Goal: Transaction & Acquisition: Purchase product/service

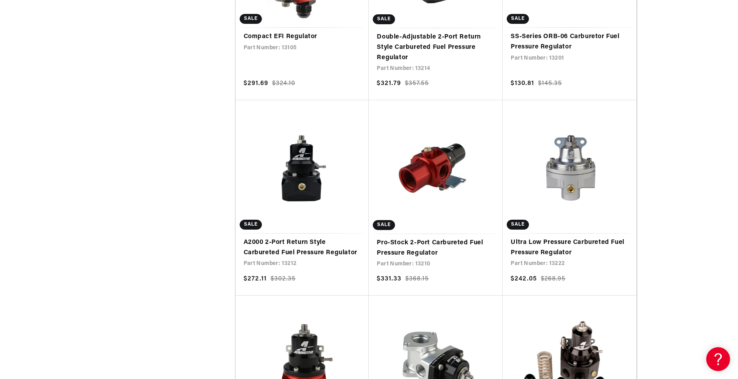
scroll to position [1287, 0]
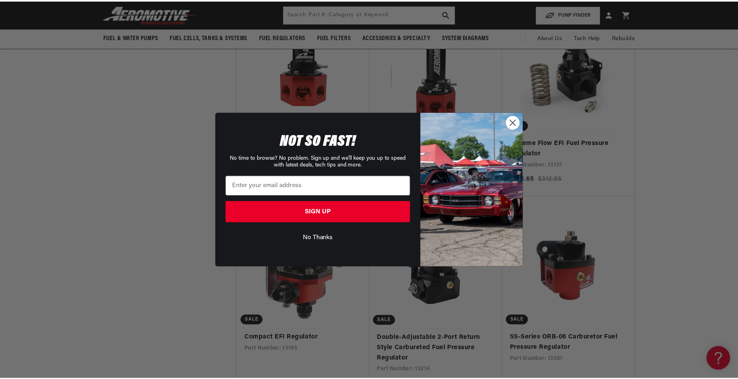
scroll to position [0, 901]
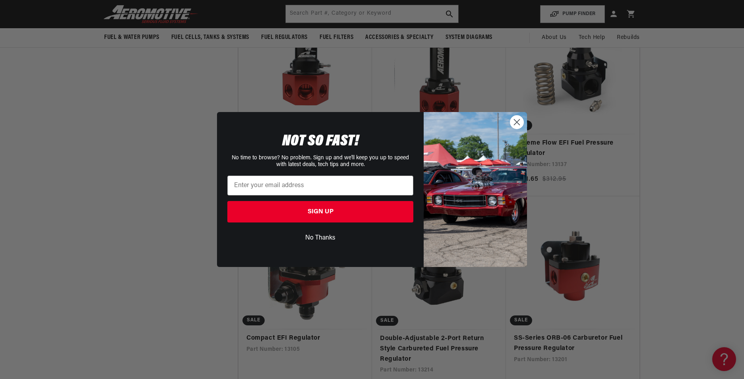
click at [519, 121] on circle "Close dialog" at bounding box center [516, 122] width 13 height 13
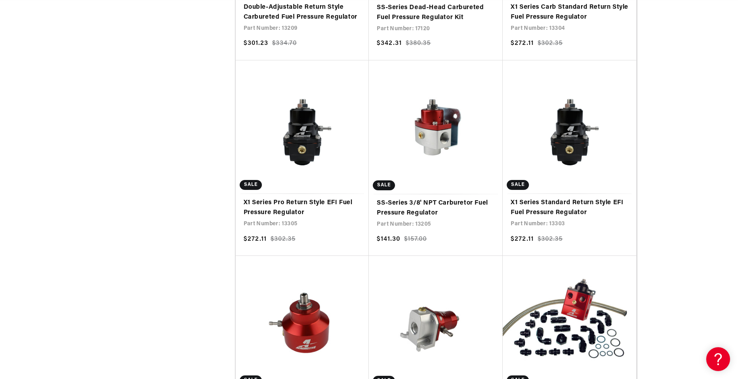
scroll to position [2319, 0]
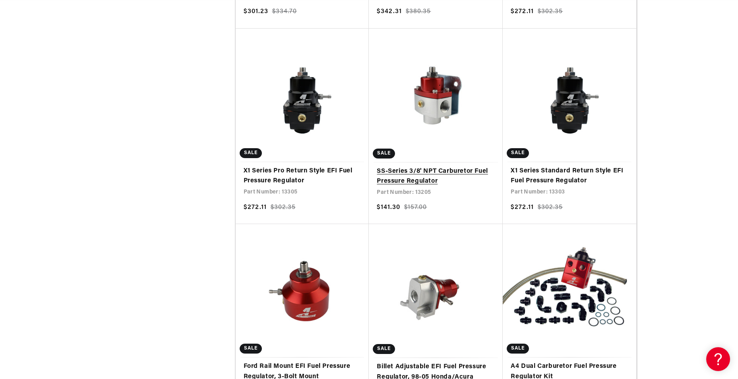
click at [425, 171] on link "SS-Series 3/8' NPT Carburetor Fuel Pressure Regulator" at bounding box center [436, 176] width 118 height 20
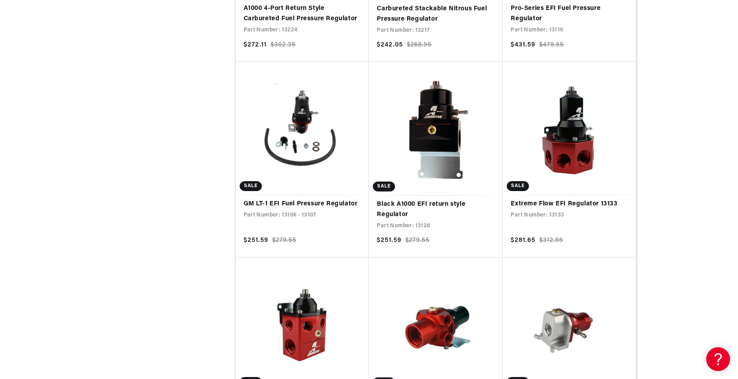
scroll to position [0, 240]
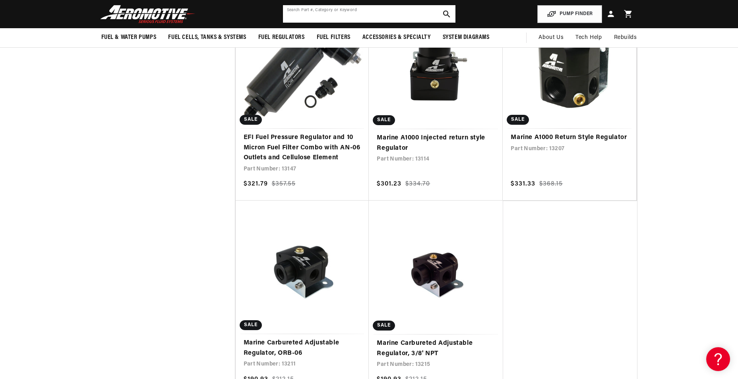
click at [424, 14] on input "text" at bounding box center [369, 13] width 172 height 17
type input "32505"
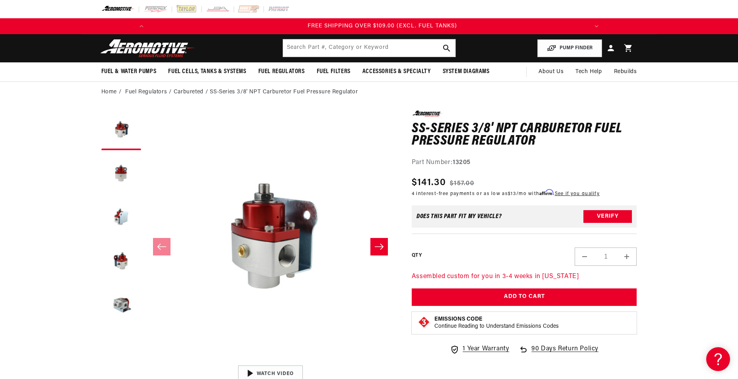
scroll to position [0, 901]
click at [380, 250] on icon "Slide right" at bounding box center [379, 247] width 10 height 8
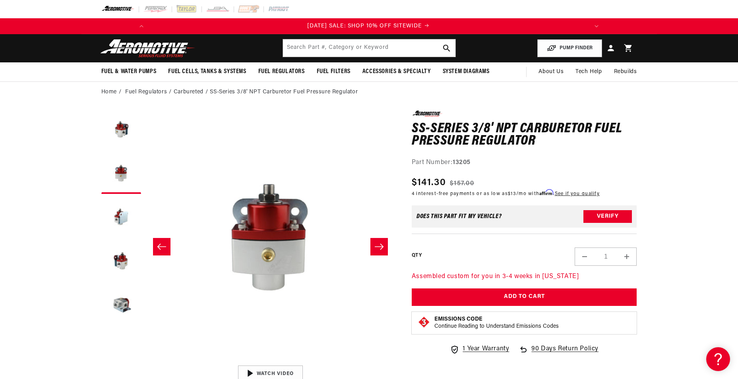
scroll to position [0, 0]
click at [380, 250] on icon "Slide right" at bounding box center [379, 247] width 10 height 8
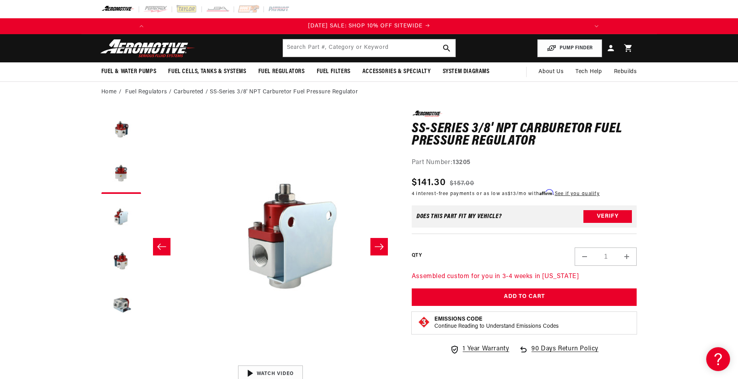
scroll to position [0, 502]
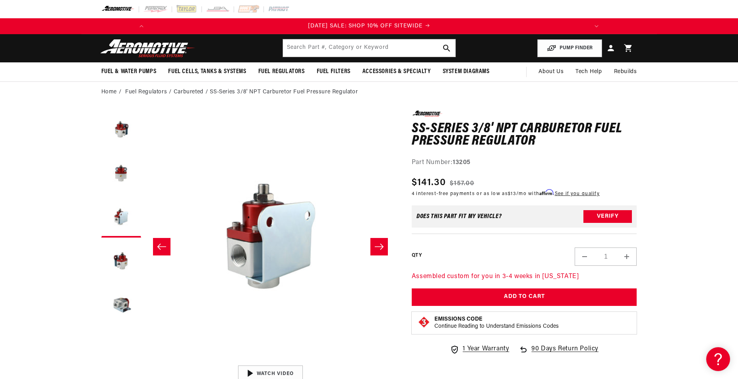
click at [380, 250] on icon "Slide right" at bounding box center [379, 247] width 10 height 8
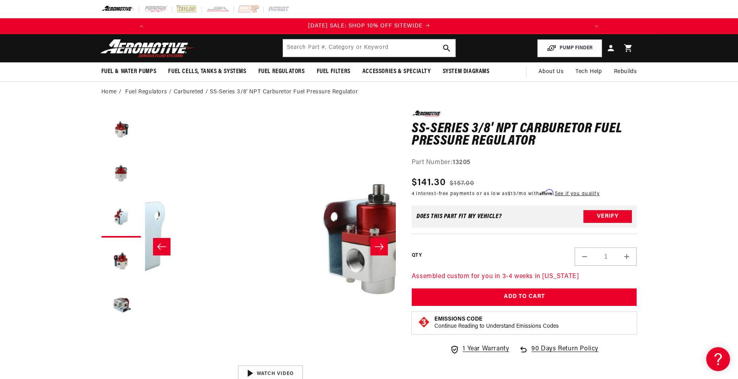
scroll to position [0, 753]
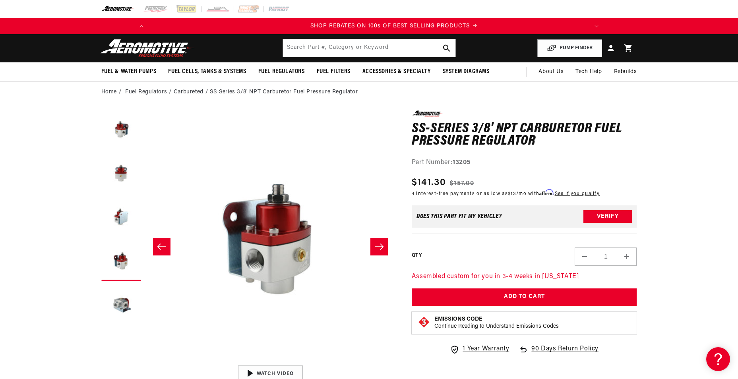
click at [380, 250] on icon "Slide right" at bounding box center [379, 247] width 10 height 8
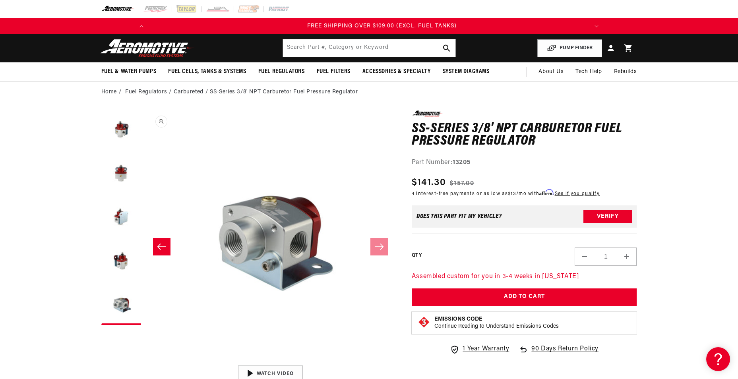
scroll to position [0, 901]
drag, startPoint x: 66, startPoint y: 267, endPoint x: 90, endPoint y: 267, distance: 23.8
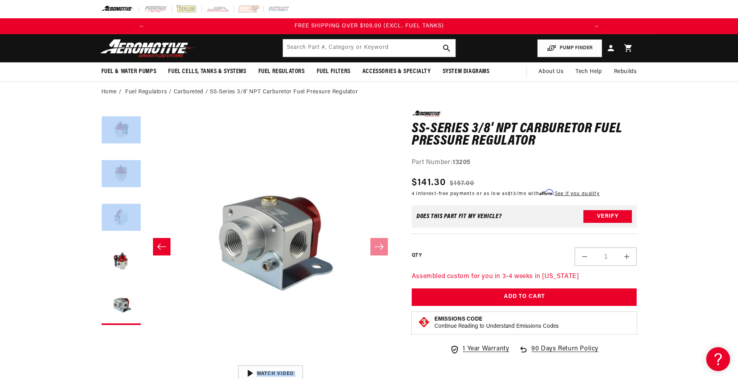
drag, startPoint x: 90, startPoint y: 267, endPoint x: 157, endPoint y: 244, distance: 70.9
click at [158, 245] on icon "Slide left" at bounding box center [162, 247] width 10 height 8
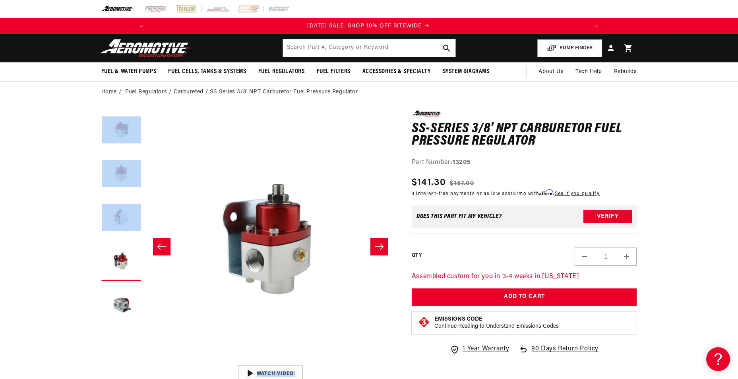
scroll to position [0, 0]
click at [158, 245] on icon "Slide left" at bounding box center [162, 247] width 10 height 8
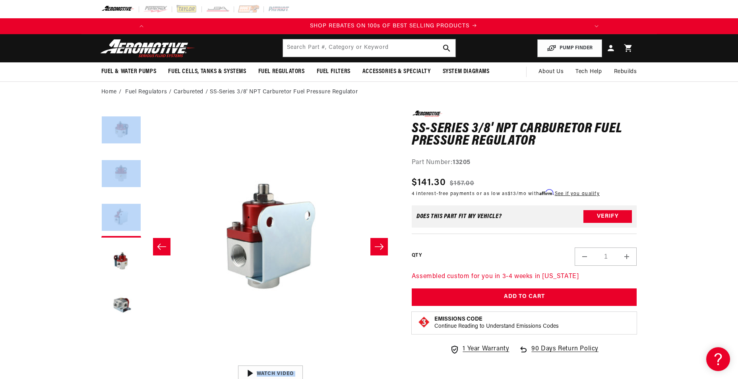
scroll to position [0, 451]
click at [158, 245] on icon "Slide left" at bounding box center [162, 247] width 10 height 8
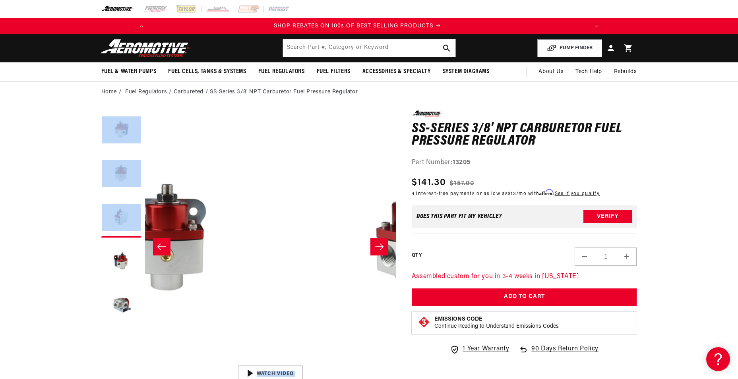
scroll to position [0, 251]
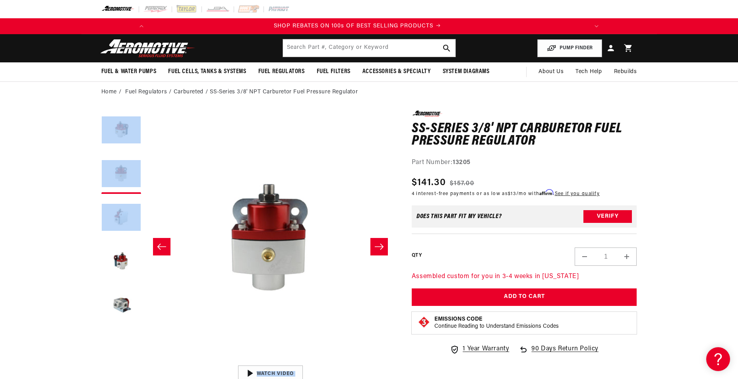
click at [158, 245] on icon "Slide left" at bounding box center [162, 247] width 10 height 8
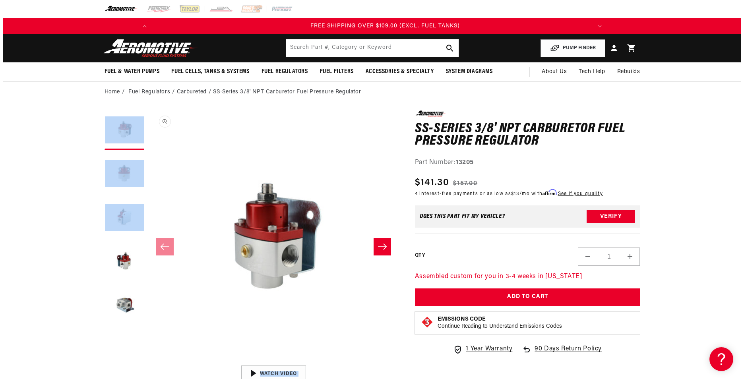
scroll to position [0, 901]
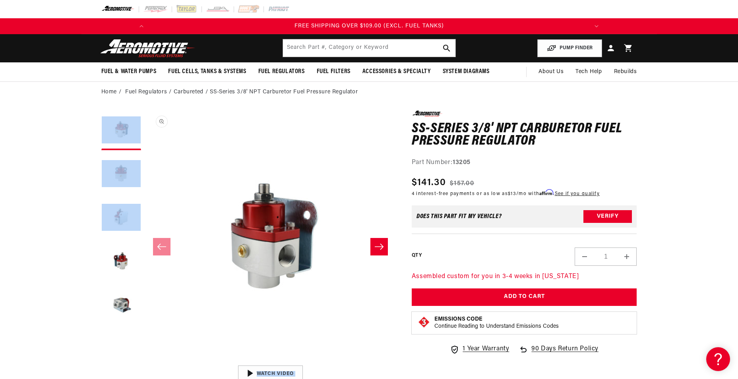
click at [145, 362] on button "Open media 1 in modal" at bounding box center [145, 362] width 0 height 0
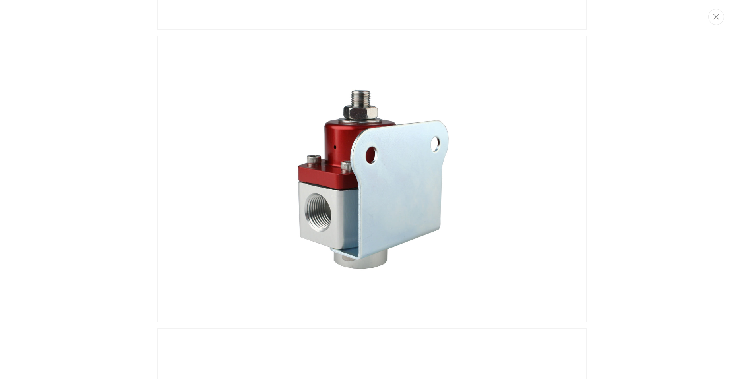
scroll to position [0, 0]
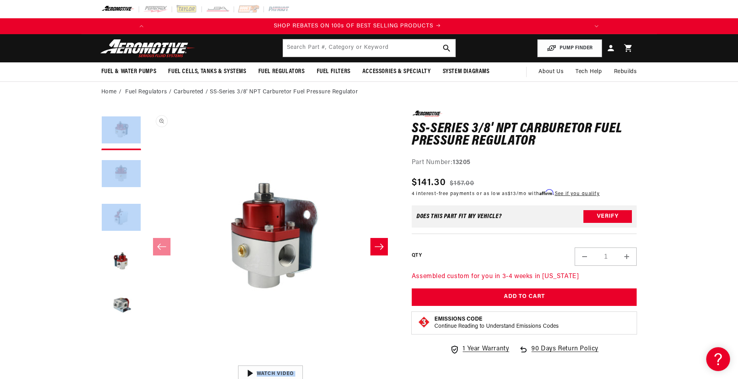
click at [145, 361] on button "Open media 1 in modal" at bounding box center [145, 361] width 0 height 0
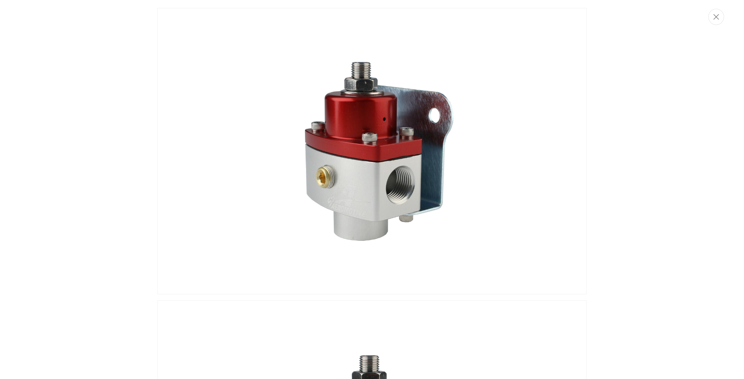
click at [351, 206] on img "Media gallery" at bounding box center [371, 151] width 429 height 286
